Goal: Task Accomplishment & Management: Complete application form

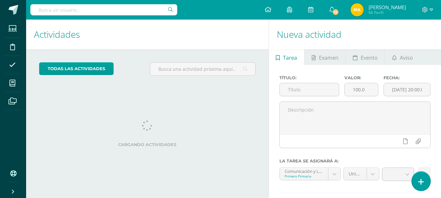
click at [430, 179] on link at bounding box center [421, 181] width 19 height 19
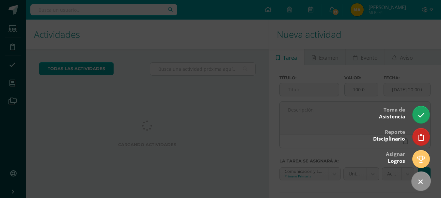
click at [430, 179] on link at bounding box center [421, 181] width 27 height 27
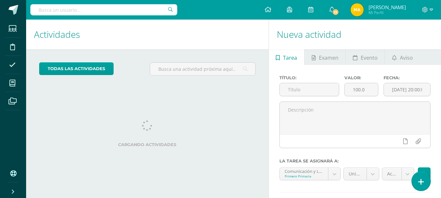
click at [422, 183] on icon at bounding box center [421, 182] width 6 height 8
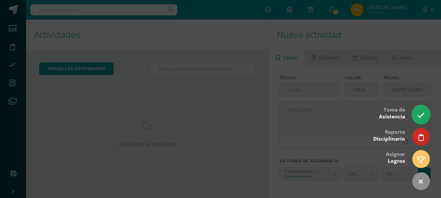
click at [421, 121] on link at bounding box center [421, 114] width 19 height 19
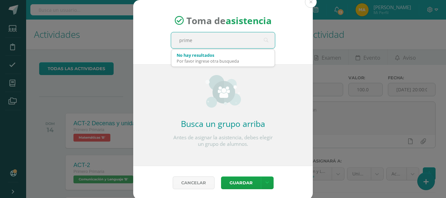
type input "primer"
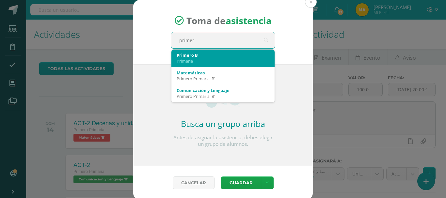
click at [210, 63] on div "Primaria" at bounding box center [223, 61] width 93 height 6
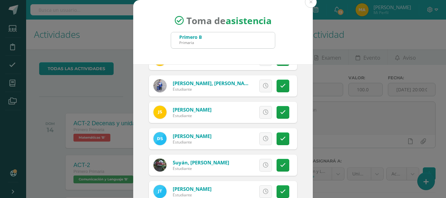
scroll to position [257, 0]
click at [278, 116] on link at bounding box center [283, 112] width 13 height 13
click at [253, 111] on span "Excusa" at bounding box center [255, 112] width 18 height 12
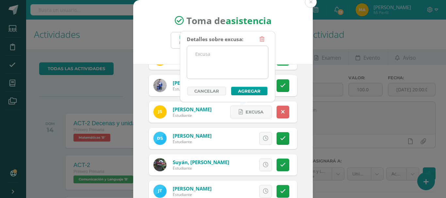
click at [212, 52] on textarea at bounding box center [227, 62] width 81 height 33
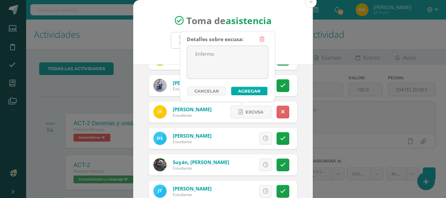
type textarea "Enfermo"
click at [238, 91] on button "Agregar" at bounding box center [249, 91] width 36 height 8
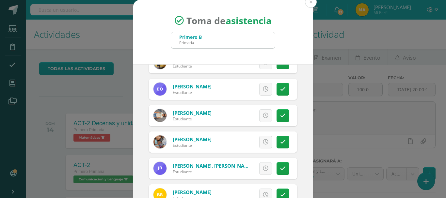
scroll to position [166, 0]
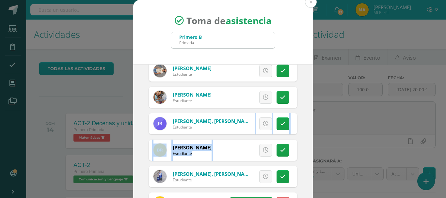
drag, startPoint x: 303, startPoint y: 123, endPoint x: 307, endPoint y: 163, distance: 40.4
click at [307, 163] on div "2025-09-11 September, 2025 Mo Tu We Th Fr Sa Su 1 2 3 4 5 6 7 8 9 10 11 12 13 1…" at bounding box center [223, 138] width 180 height 149
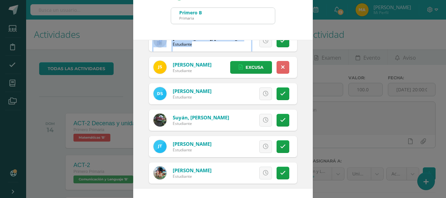
scroll to position [49, 0]
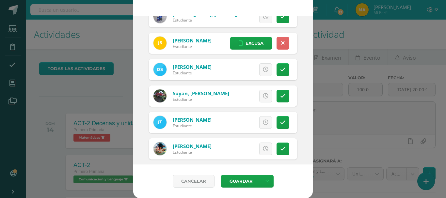
click at [240, 188] on div "Cancelar Guardar Guardar sin notificar inasistencias" at bounding box center [223, 182] width 180 height 34
click at [241, 183] on button "Guardar" at bounding box center [241, 181] width 40 height 13
